Goal: Information Seeking & Learning: Learn about a topic

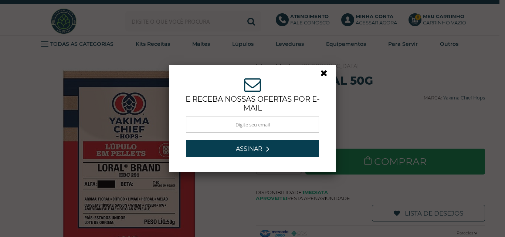
click at [318, 73] on div "e receba nossas ofertas por e-mail Obrigado por se inscrever! Aguarde novidades…" at bounding box center [252, 118] width 155 height 96
click at [323, 74] on link at bounding box center [327, 74] width 13 height 13
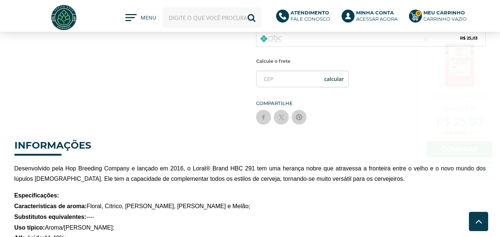
scroll to position [259, 0]
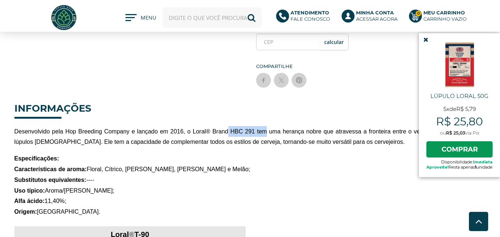
drag, startPoint x: 229, startPoint y: 131, endPoint x: 268, endPoint y: 133, distance: 38.9
click at [268, 132] on span "Desenvolvido pela Hop Breeding Company e lançado em 2016, o Loral® Brand HBC 29…" at bounding box center [249, 136] width 471 height 17
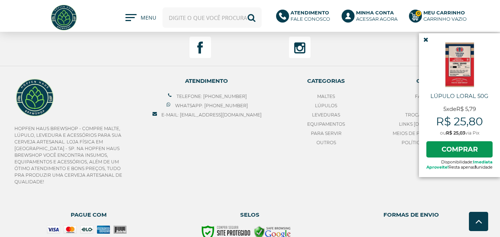
scroll to position [1000, 0]
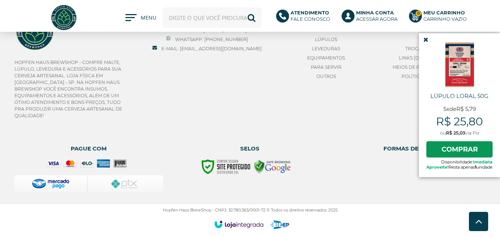
drag, startPoint x: 234, startPoint y: 183, endPoint x: 317, endPoint y: 164, distance: 85.2
click at [307, 162] on div "Selos ​" at bounding box center [249, 165] width 149 height 55
click at [317, 164] on ul "​" at bounding box center [249, 168] width 149 height 19
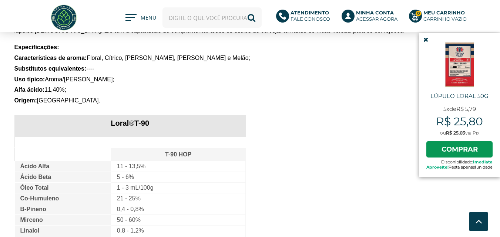
scroll to position [259, 0]
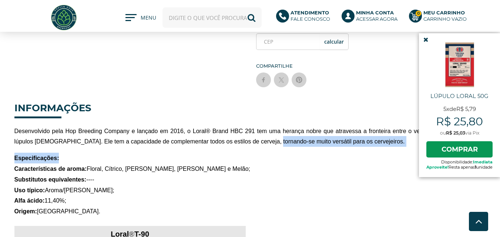
drag, startPoint x: 269, startPoint y: 144, endPoint x: 370, endPoint y: 154, distance: 101.5
click at [370, 155] on p "Especificações: Características de aroma: Floral, Cítrico, Limão, Herbal e Melã…" at bounding box center [249, 163] width 471 height 21
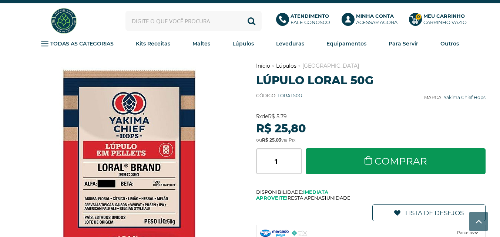
scroll to position [0, 0]
